Goal: Information Seeking & Learning: Learn about a topic

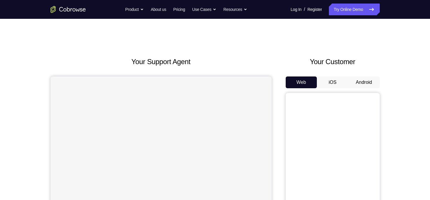
click at [376, 82] on button "Android" at bounding box center [363, 82] width 31 height 12
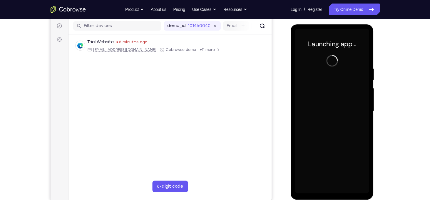
scroll to position [77, 0]
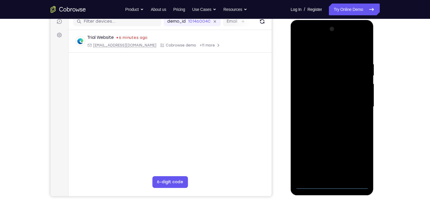
click at [332, 186] on div at bounding box center [332, 106] width 74 height 165
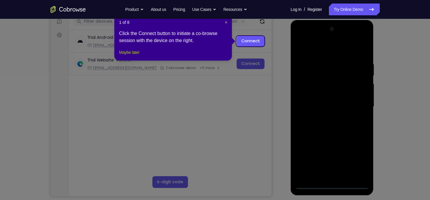
click at [134, 56] on button "Maybe later" at bounding box center [129, 52] width 20 height 7
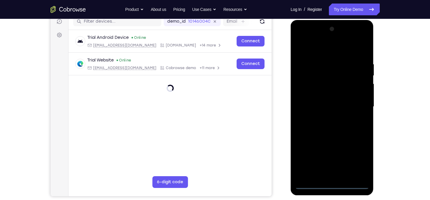
click at [360, 163] on div at bounding box center [332, 106] width 74 height 165
click at [318, 48] on div at bounding box center [332, 106] width 74 height 165
click at [356, 104] on div at bounding box center [332, 106] width 74 height 165
click at [326, 117] on div at bounding box center [332, 106] width 74 height 165
click at [316, 101] on div at bounding box center [332, 106] width 74 height 165
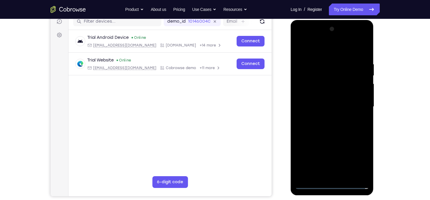
click at [321, 94] on div at bounding box center [332, 106] width 74 height 165
click at [327, 95] on div at bounding box center [332, 106] width 74 height 165
click at [330, 105] on div at bounding box center [332, 106] width 74 height 165
click at [315, 127] on div at bounding box center [332, 106] width 74 height 165
click at [323, 68] on div at bounding box center [332, 106] width 74 height 165
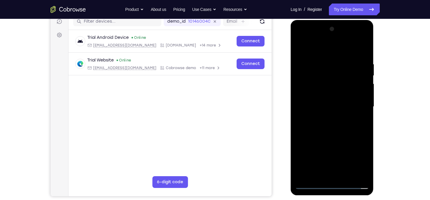
click at [363, 57] on div at bounding box center [332, 106] width 74 height 165
click at [324, 58] on div at bounding box center [332, 106] width 74 height 165
click at [363, 49] on div at bounding box center [332, 106] width 74 height 165
click at [366, 49] on div at bounding box center [332, 106] width 74 height 165
click at [310, 185] on div at bounding box center [332, 106] width 74 height 165
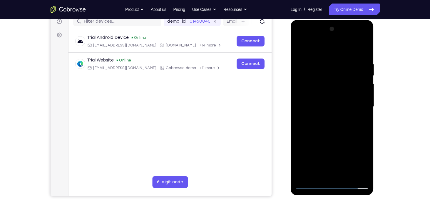
click at [341, 62] on div at bounding box center [332, 106] width 74 height 165
click at [363, 94] on div at bounding box center [332, 106] width 74 height 165
click at [363, 100] on div at bounding box center [332, 106] width 74 height 165
click at [364, 99] on div at bounding box center [332, 106] width 74 height 165
click at [362, 105] on div at bounding box center [332, 106] width 74 height 165
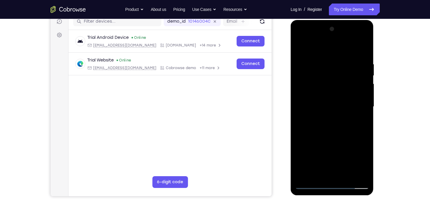
click at [361, 107] on div at bounding box center [332, 106] width 74 height 165
drag, startPoint x: 361, startPoint y: 107, endPoint x: 333, endPoint y: 104, distance: 28.1
click at [333, 104] on div at bounding box center [332, 106] width 74 height 165
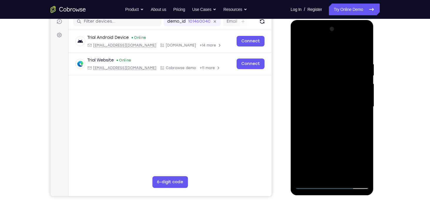
click at [365, 105] on div at bounding box center [332, 106] width 74 height 165
click at [363, 81] on div at bounding box center [332, 106] width 74 height 165
click at [364, 89] on div at bounding box center [332, 106] width 74 height 165
click at [363, 93] on div at bounding box center [332, 106] width 74 height 165
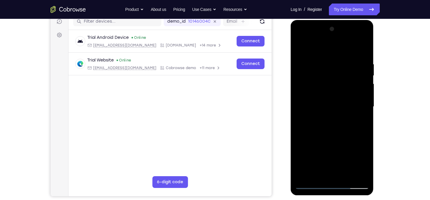
click at [363, 93] on div at bounding box center [332, 106] width 74 height 165
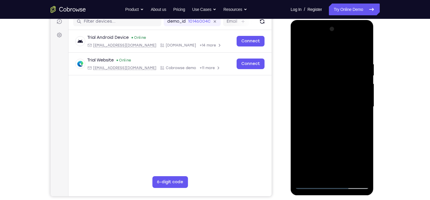
click at [363, 93] on div at bounding box center [332, 106] width 74 height 165
click at [361, 49] on div at bounding box center [332, 106] width 74 height 165
drag, startPoint x: 336, startPoint y: 64, endPoint x: 356, endPoint y: 156, distance: 93.7
click at [356, 156] on div at bounding box center [332, 106] width 74 height 165
click at [364, 122] on div at bounding box center [332, 106] width 74 height 165
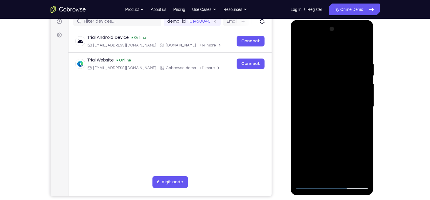
click at [365, 120] on div at bounding box center [332, 106] width 74 height 165
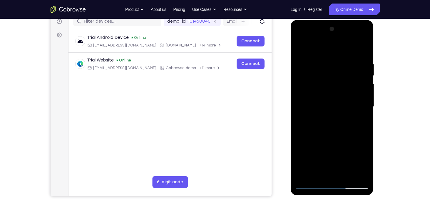
click at [365, 120] on div at bounding box center [332, 106] width 74 height 165
drag, startPoint x: 326, startPoint y: 72, endPoint x: 339, endPoint y: 149, distance: 77.9
click at [339, 149] on div at bounding box center [332, 106] width 74 height 165
click at [345, 175] on div at bounding box center [332, 106] width 74 height 165
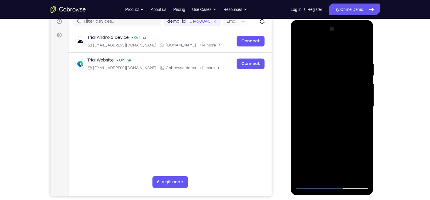
click at [319, 139] on div at bounding box center [332, 106] width 74 height 165
click at [310, 186] on div at bounding box center [332, 106] width 74 height 165
click at [345, 176] on div at bounding box center [332, 106] width 74 height 165
drag, startPoint x: 328, startPoint y: 163, endPoint x: 329, endPoint y: 106, distance: 56.8
click at [329, 106] on div at bounding box center [332, 106] width 74 height 165
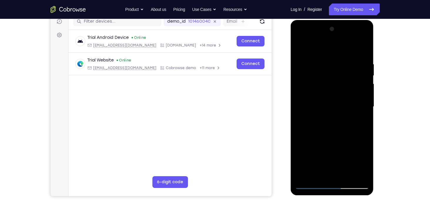
drag, startPoint x: 328, startPoint y: 162, endPoint x: 329, endPoint y: 114, distance: 48.0
click at [329, 114] on div at bounding box center [332, 106] width 74 height 165
drag, startPoint x: 326, startPoint y: 162, endPoint x: 324, endPoint y: 104, distance: 58.3
click at [324, 104] on div at bounding box center [332, 106] width 74 height 165
drag, startPoint x: 328, startPoint y: 158, endPoint x: 327, endPoint y: 107, distance: 51.2
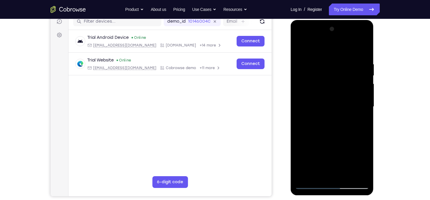
click at [327, 107] on div at bounding box center [332, 106] width 74 height 165
drag, startPoint x: 334, startPoint y: 146, endPoint x: 331, endPoint y: 104, distance: 41.6
click at [331, 104] on div at bounding box center [332, 106] width 74 height 165
drag, startPoint x: 332, startPoint y: 164, endPoint x: 333, endPoint y: 118, distance: 46.2
click at [333, 118] on div at bounding box center [332, 106] width 74 height 165
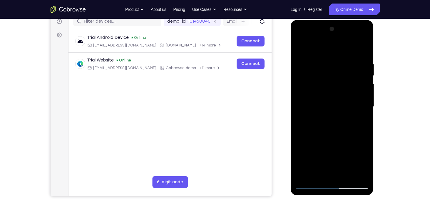
drag, startPoint x: 331, startPoint y: 154, endPoint x: 330, endPoint y: 105, distance: 49.7
click at [330, 105] on div at bounding box center [332, 106] width 74 height 165
drag, startPoint x: 335, startPoint y: 162, endPoint x: 336, endPoint y: 125, distance: 36.5
click at [336, 125] on div at bounding box center [332, 106] width 74 height 165
click at [331, 137] on div at bounding box center [332, 106] width 74 height 165
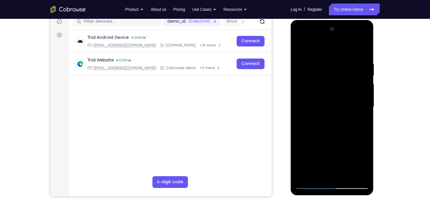
click at [360, 121] on div at bounding box center [332, 106] width 74 height 165
click at [359, 121] on div at bounding box center [332, 106] width 74 height 165
click at [300, 48] on div at bounding box center [332, 106] width 74 height 165
click at [322, 59] on div at bounding box center [332, 106] width 74 height 165
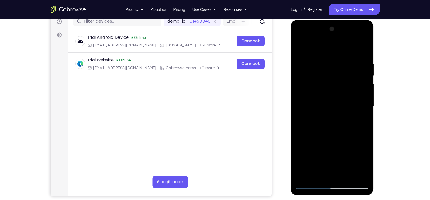
click at [362, 91] on div at bounding box center [332, 106] width 74 height 165
click at [363, 95] on div at bounding box center [332, 106] width 74 height 165
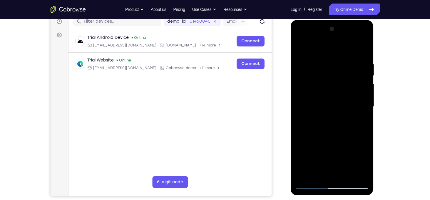
click at [363, 95] on div at bounding box center [332, 106] width 74 height 165
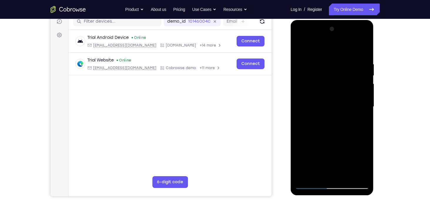
click at [362, 49] on div at bounding box center [332, 106] width 74 height 165
drag, startPoint x: 323, startPoint y: 60, endPoint x: 328, endPoint y: 151, distance: 91.3
click at [328, 151] on div at bounding box center [332, 106] width 74 height 165
click at [347, 175] on div at bounding box center [332, 106] width 74 height 165
click at [312, 184] on div at bounding box center [332, 106] width 74 height 165
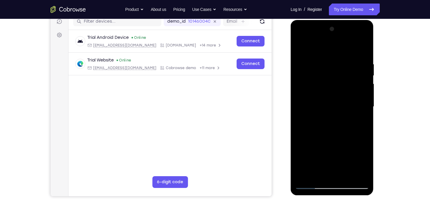
click at [321, 60] on div at bounding box center [332, 106] width 74 height 165
click at [362, 79] on div at bounding box center [332, 106] width 74 height 165
click at [363, 90] on div at bounding box center [332, 106] width 74 height 165
click at [365, 97] on div at bounding box center [332, 106] width 74 height 165
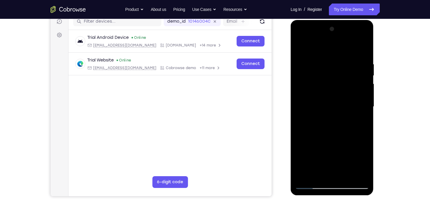
click at [365, 97] on div at bounding box center [332, 106] width 74 height 165
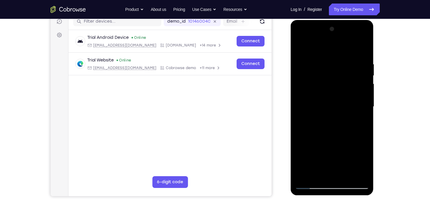
click at [365, 97] on div at bounding box center [332, 106] width 74 height 165
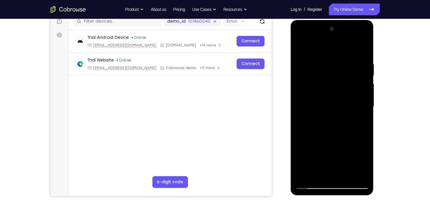
drag, startPoint x: 365, startPoint y: 97, endPoint x: 334, endPoint y: 94, distance: 31.0
click at [334, 94] on div at bounding box center [332, 106] width 74 height 165
click at [363, 95] on div at bounding box center [332, 106] width 74 height 165
click at [363, 49] on div at bounding box center [332, 106] width 74 height 165
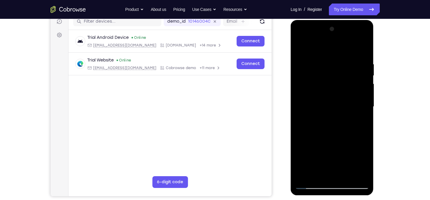
drag, startPoint x: 316, startPoint y: 59, endPoint x: 311, endPoint y: 141, distance: 81.9
click at [311, 141] on div at bounding box center [332, 106] width 74 height 165
